Goal: Task Accomplishment & Management: Complete application form

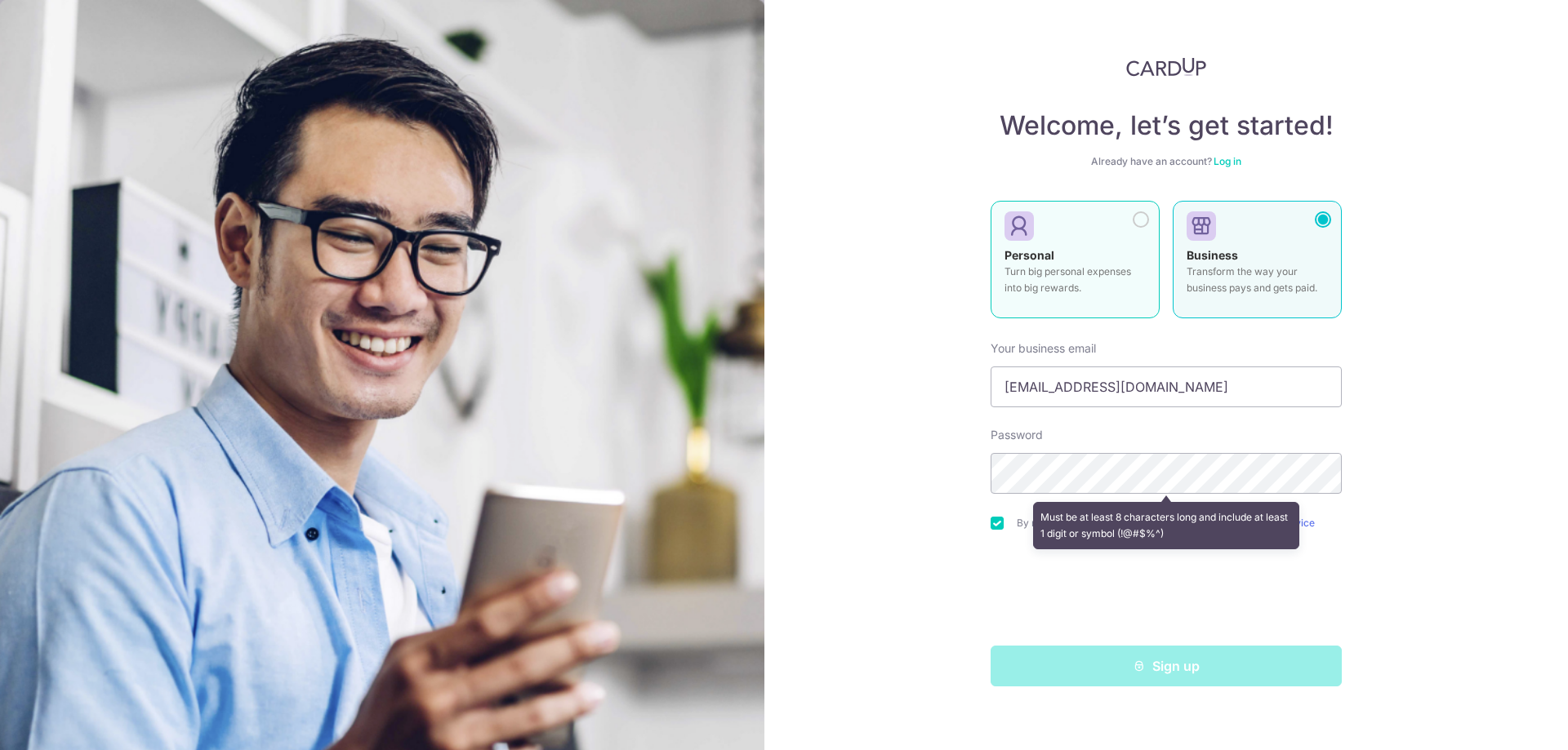
click at [1142, 224] on div at bounding box center [1140, 219] width 16 height 16
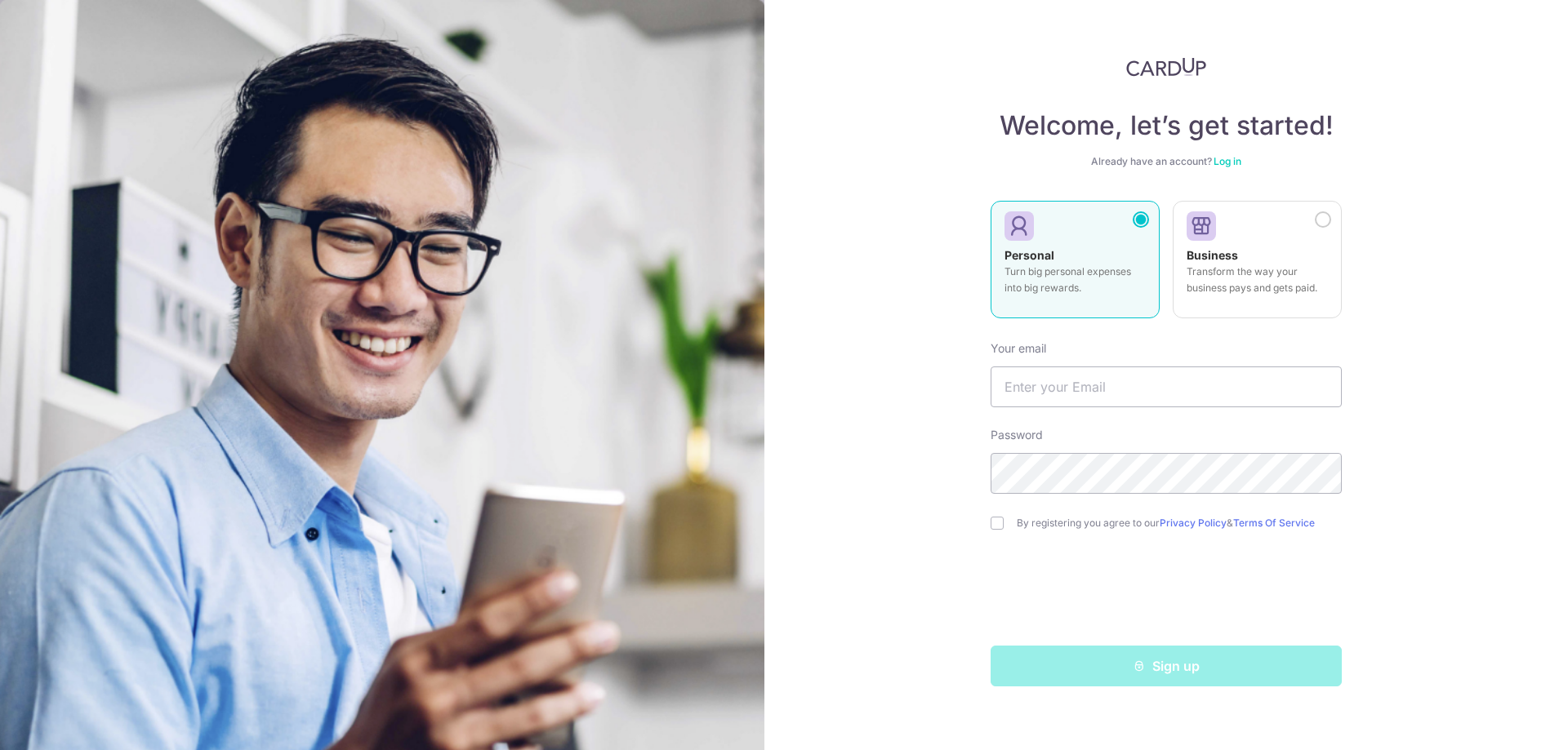
type input "[EMAIL_ADDRESS][DOMAIN_NAME]"
checkbox input "true"
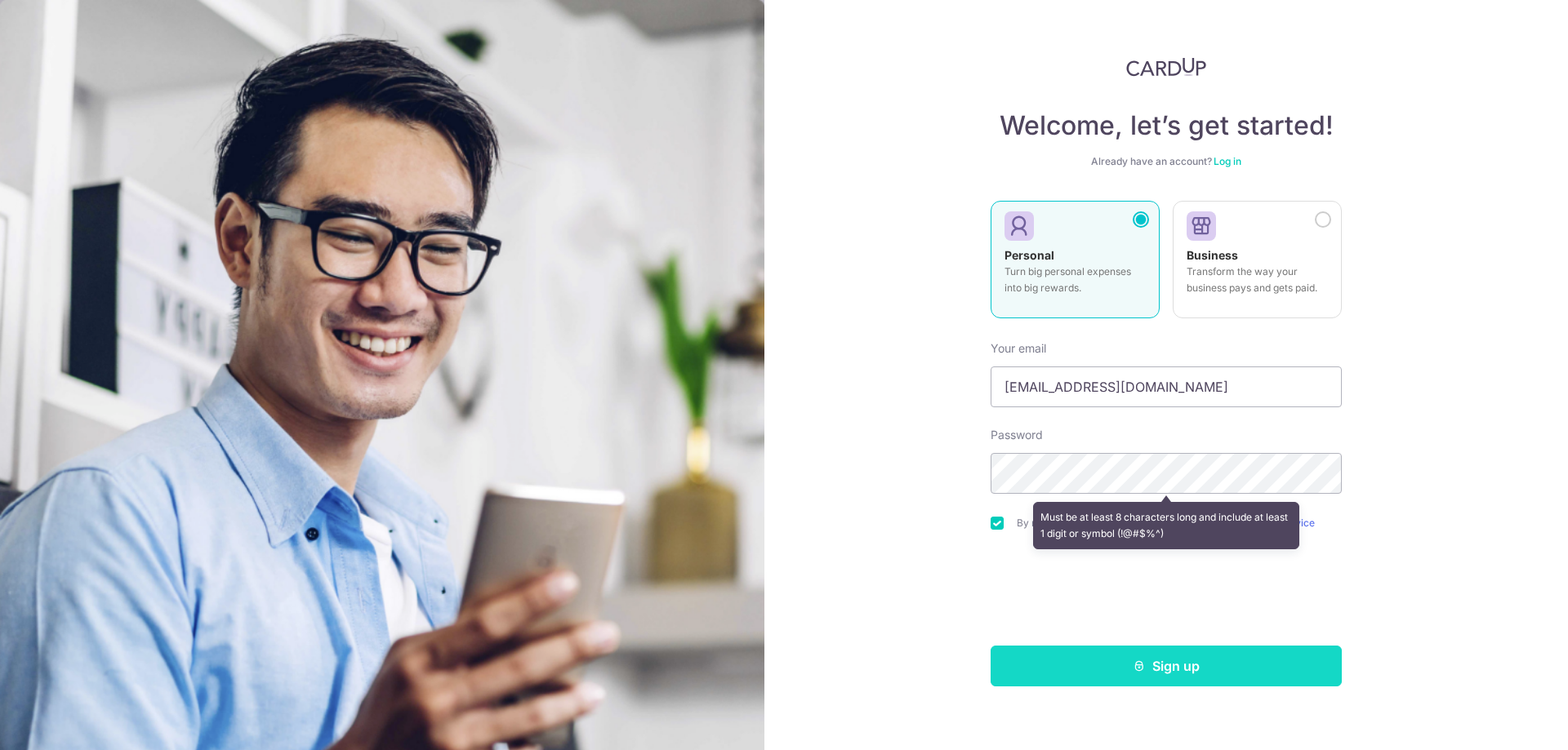
click at [1110, 658] on button "Sign up" at bounding box center [1166, 666] width 351 height 41
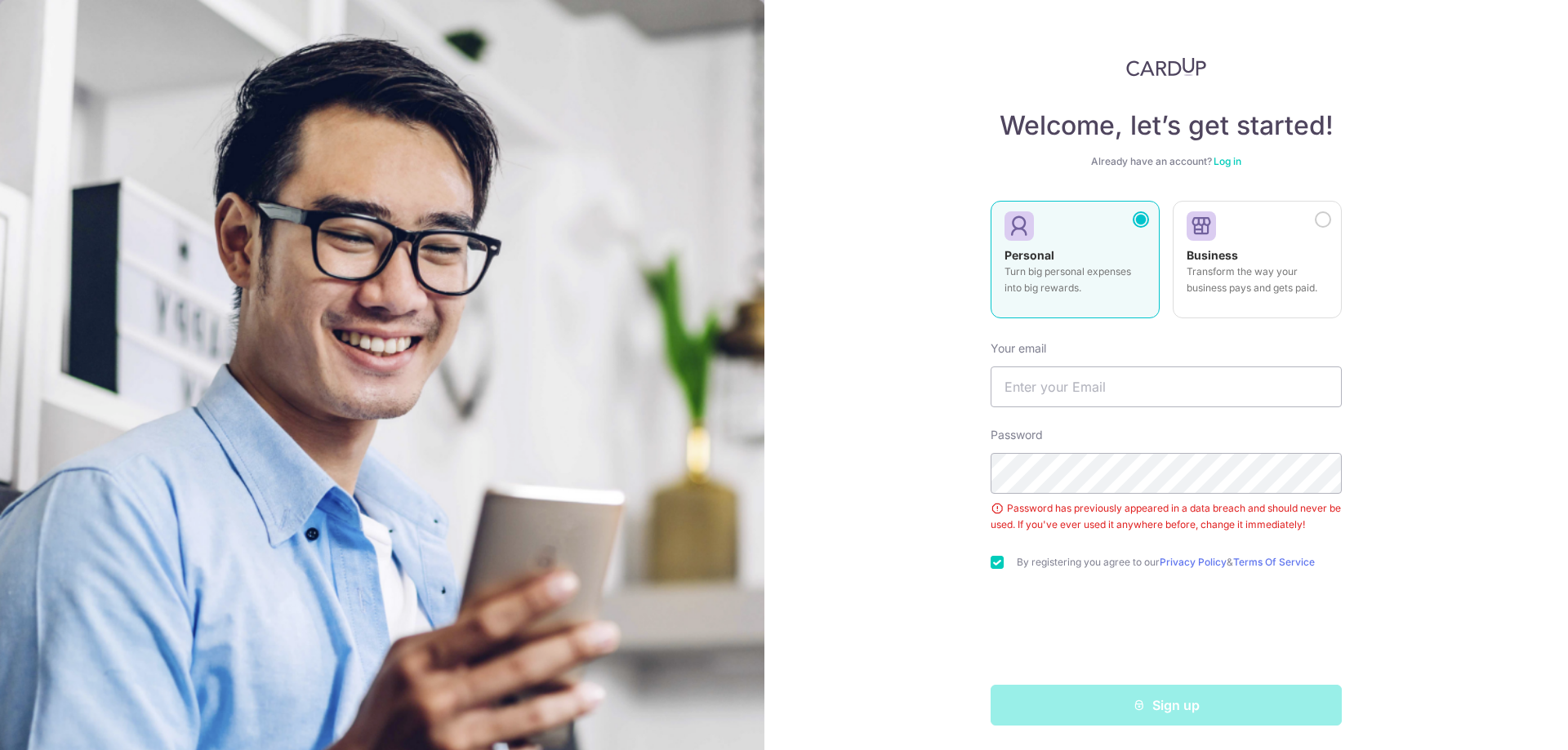
scroll to position [2, 0]
click at [807, 682] on div "Welcome, let’s get started! Already have an account? Log in Personal Turn big p…" at bounding box center [1166, 375] width 803 height 750
type input "[EMAIL_ADDRESS][DOMAIN_NAME]"
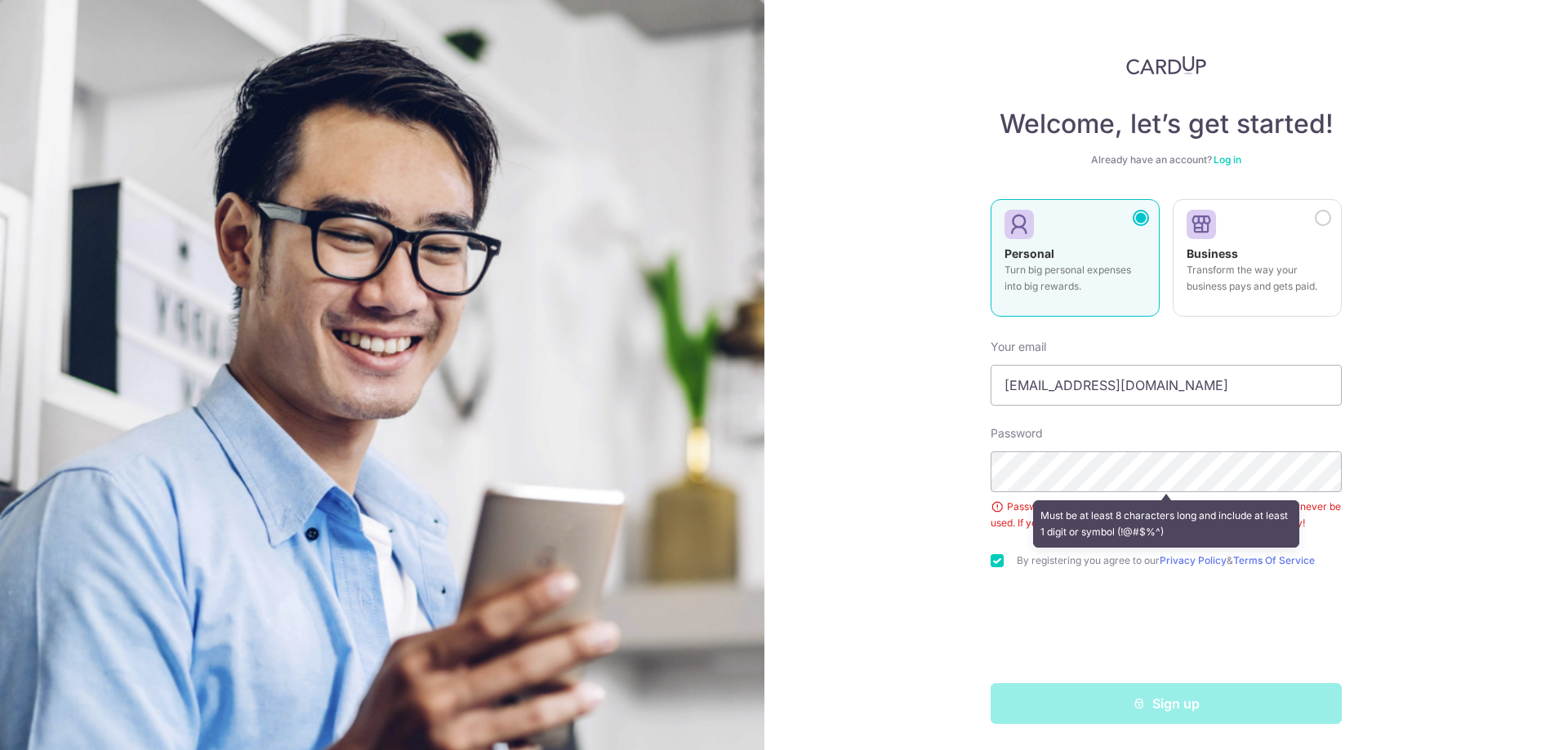
click at [930, 419] on div "Welcome, let’s get started! Already have an account? Log in Personal Turn big p…" at bounding box center [1166, 375] width 803 height 750
click at [973, 460] on div "Welcome, let’s get started! Already have an account? Log in Personal Turn big p…" at bounding box center [1166, 375] width 803 height 750
click at [886, 467] on div "Welcome, let’s get started! Already have an account? Log in Personal Turn big p…" at bounding box center [1166, 375] width 803 height 750
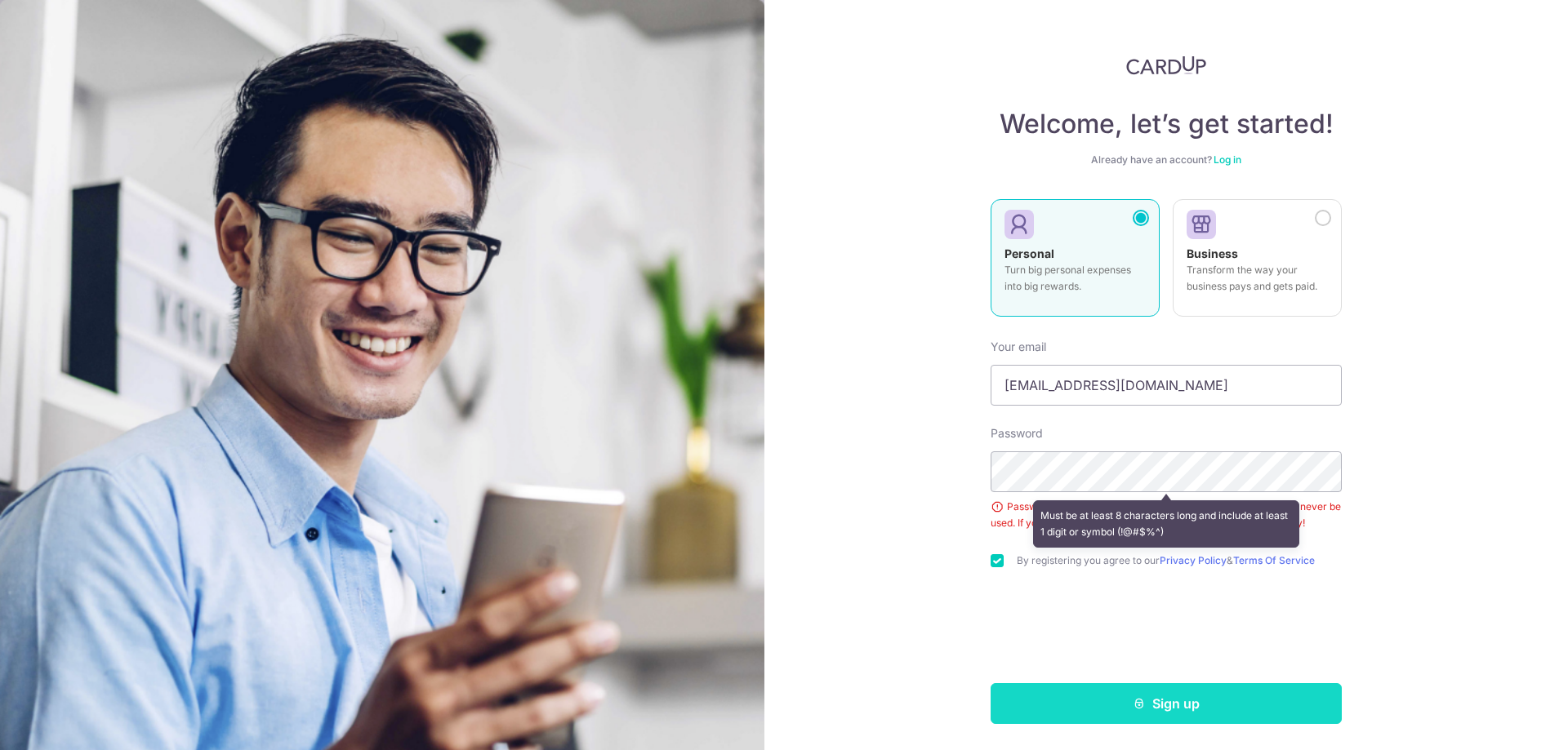
click at [1185, 708] on button "Sign up" at bounding box center [1166, 703] width 351 height 41
